Goal: Information Seeking & Learning: Learn about a topic

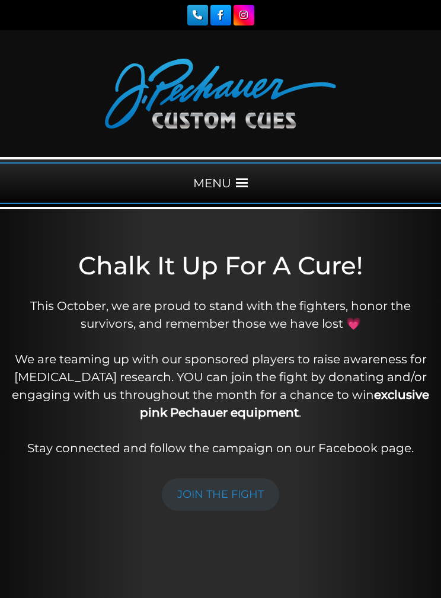
click at [238, 188] on span at bounding box center [242, 183] width 12 height 12
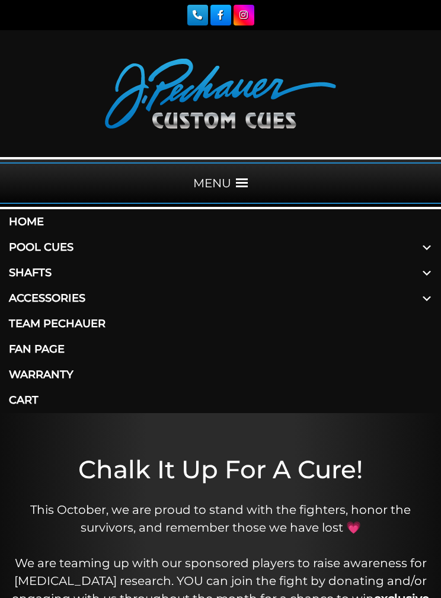
click at [21, 247] on link "Pool Cues" at bounding box center [220, 248] width 441 height 26
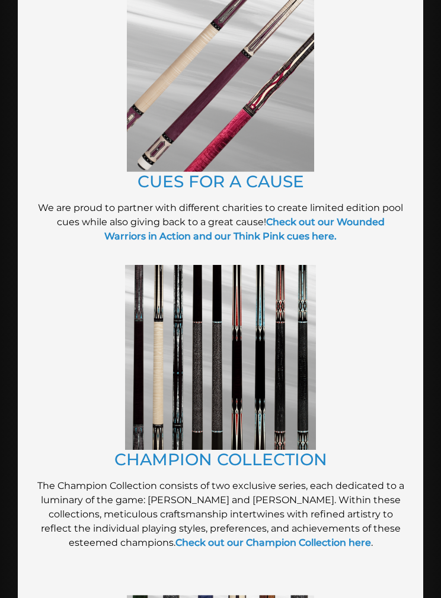
scroll to position [426, 0]
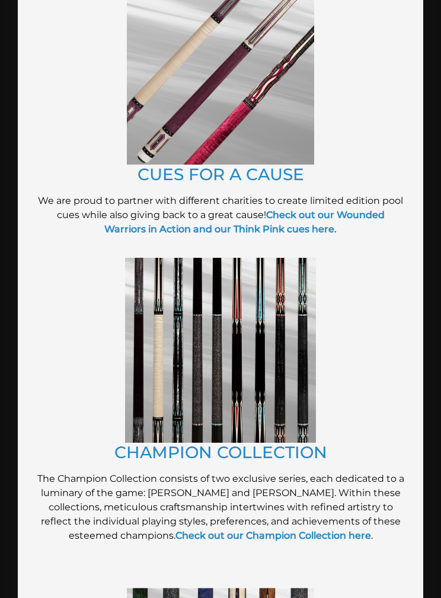
click at [298, 342] on img at bounding box center [220, 350] width 191 height 185
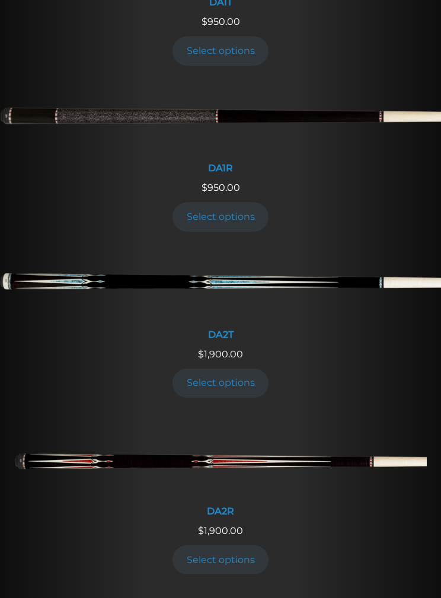
scroll to position [1224, 0]
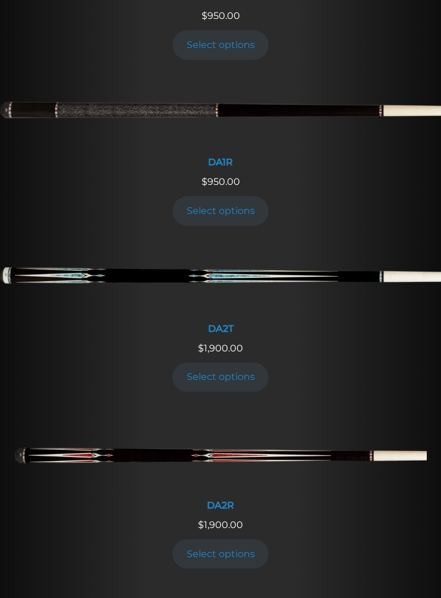
click at [329, 454] on img at bounding box center [220, 458] width 413 height 69
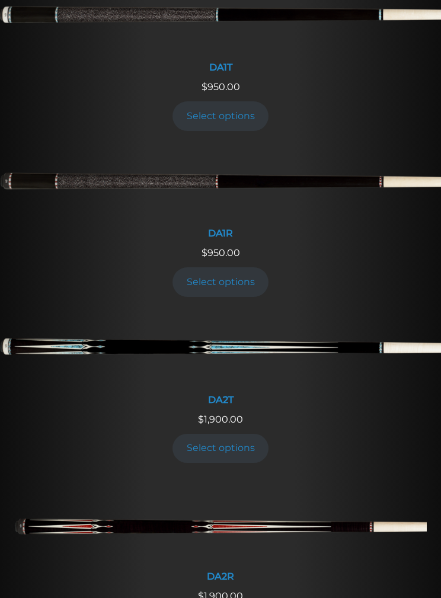
scroll to position [1157, 0]
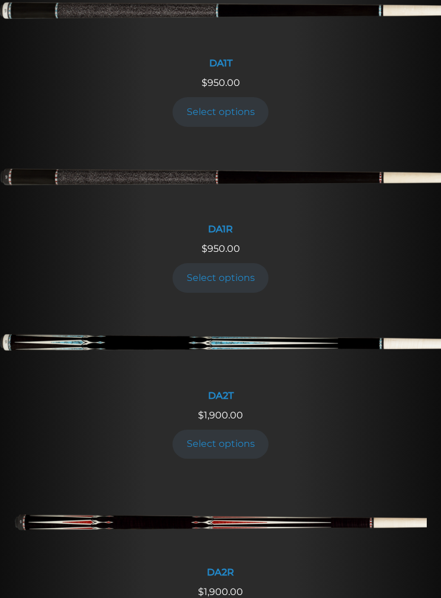
click at [234, 226] on div "DA1R" at bounding box center [220, 229] width 441 height 11
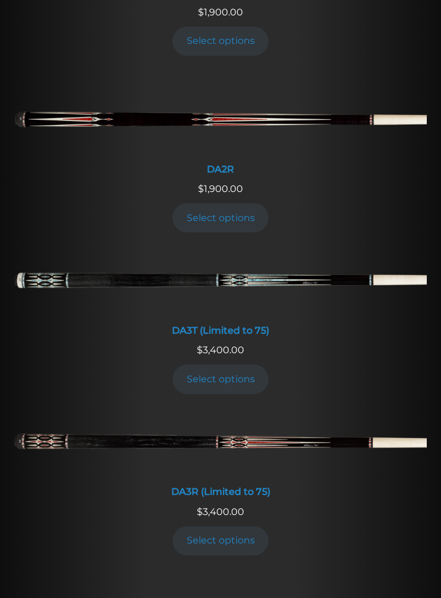
scroll to position [1558, 0]
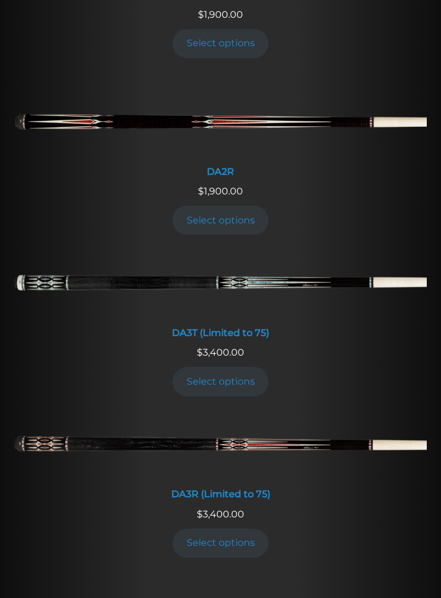
click at [256, 490] on div "DA3R (Limited to 75)" at bounding box center [220, 494] width 413 height 11
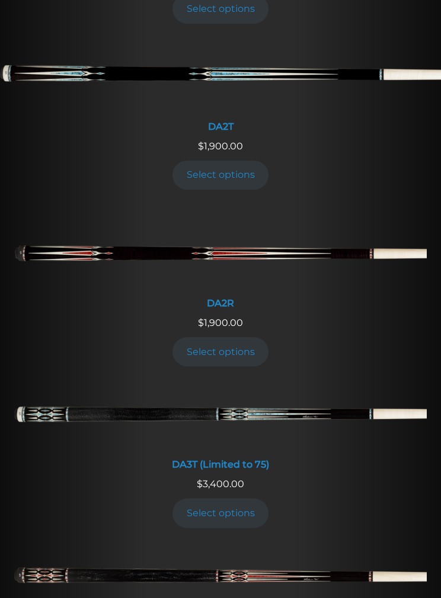
scroll to position [1429, 0]
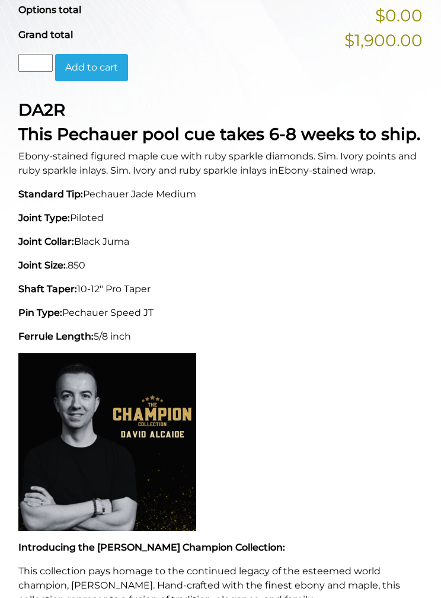
scroll to position [565, 0]
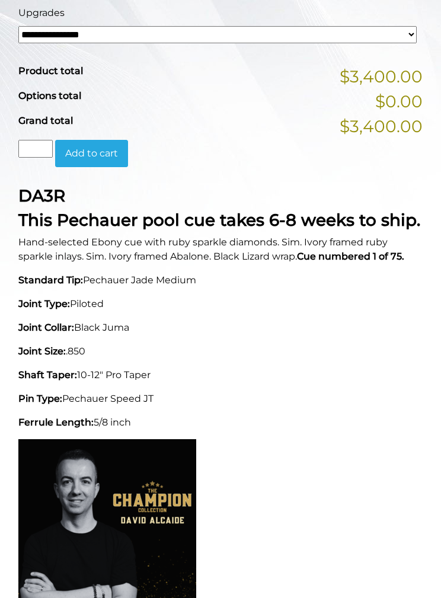
scroll to position [479, 0]
